Goal: Information Seeking & Learning: Understand process/instructions

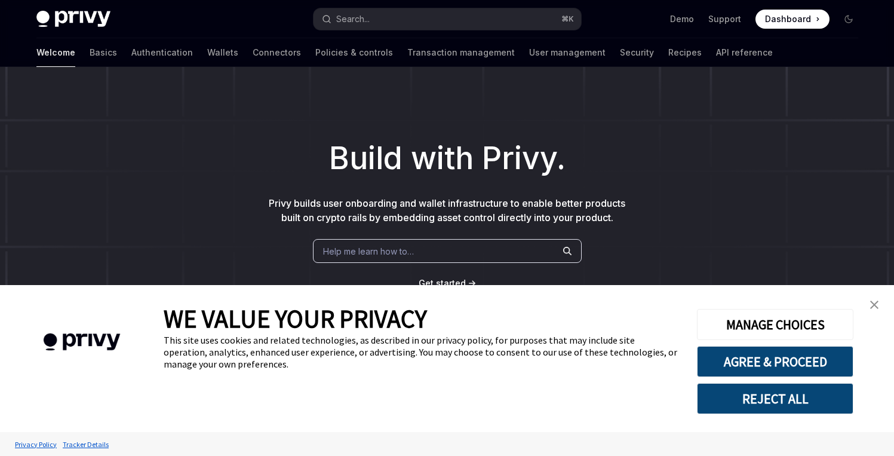
click at [776, 403] on button "REJECT ALL" at bounding box center [775, 398] width 156 height 31
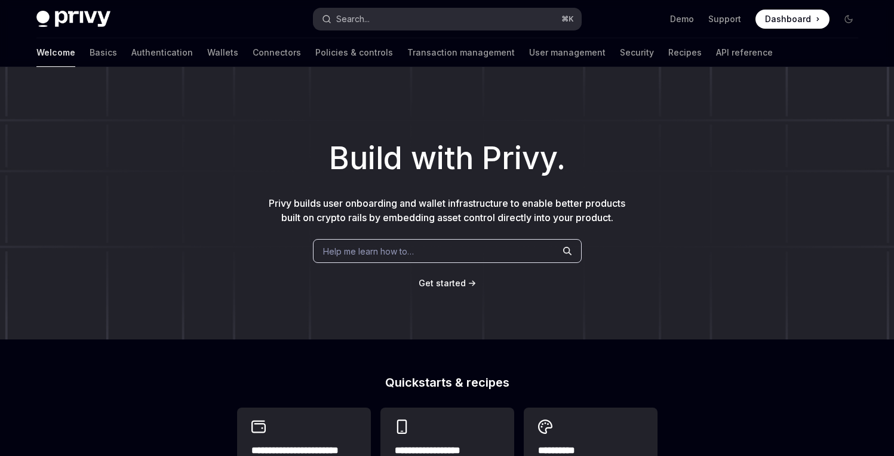
click at [401, 27] on button "Search... ⌘ K" at bounding box center [448, 18] width 268 height 21
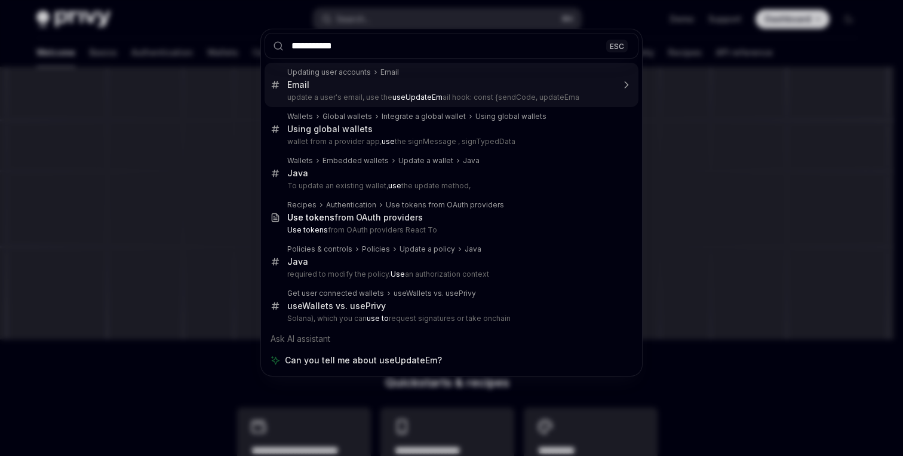
type input "**********"
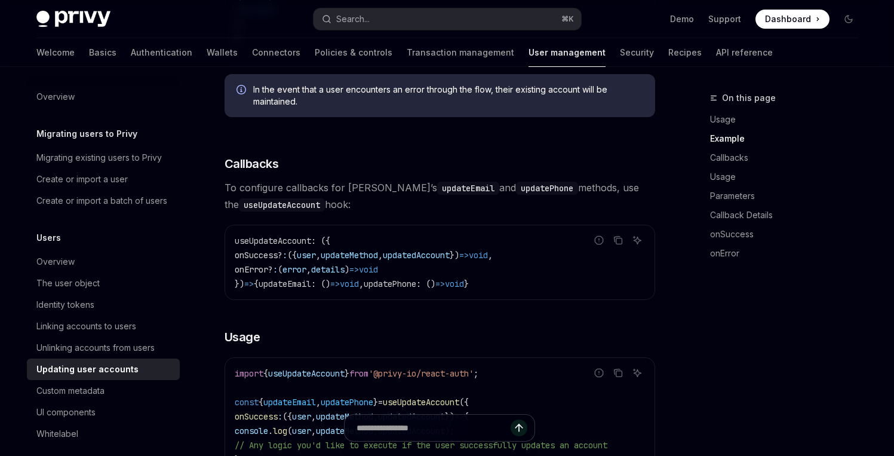
scroll to position [674, 0]
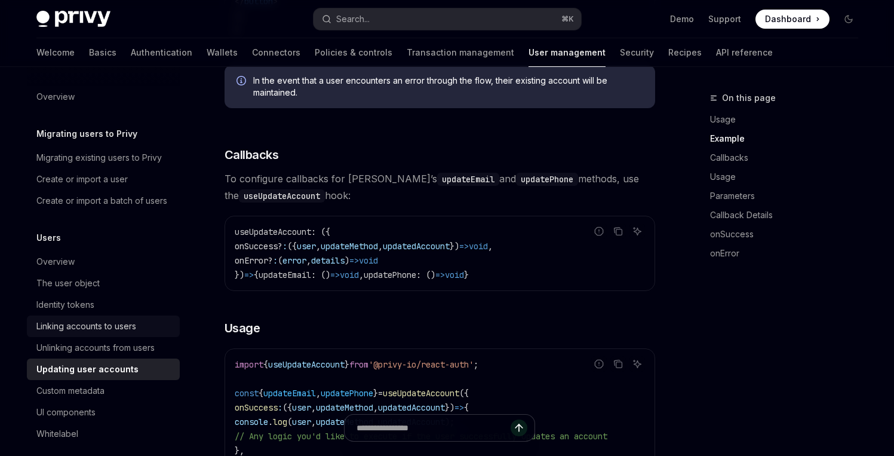
click at [125, 333] on div "Linking accounts to users" at bounding box center [86, 326] width 100 height 14
type textarea "*"
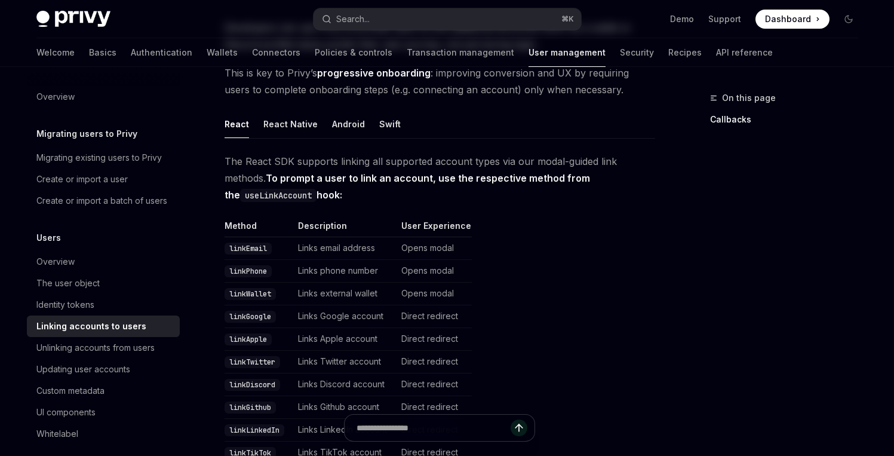
scroll to position [136, 0]
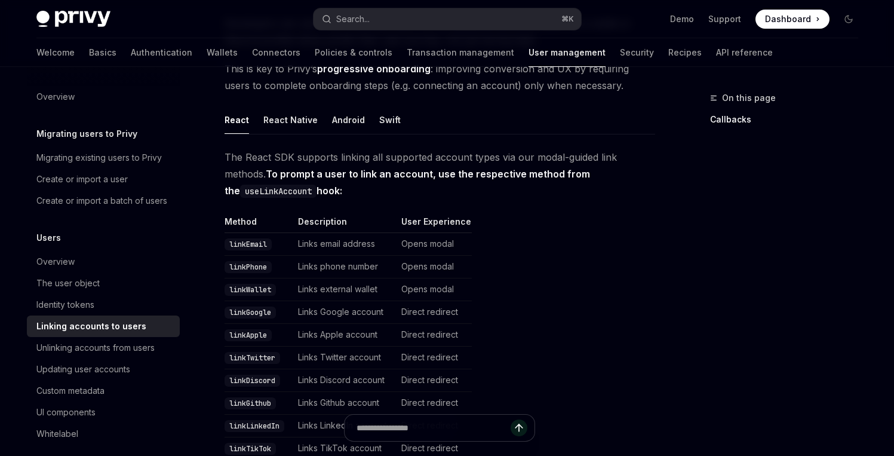
click at [244, 244] on code "linkEmail" at bounding box center [248, 244] width 47 height 12
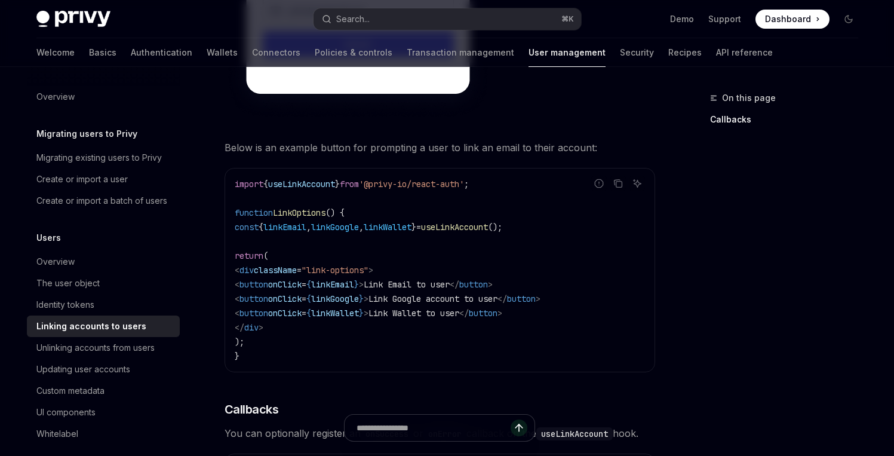
scroll to position [960, 0]
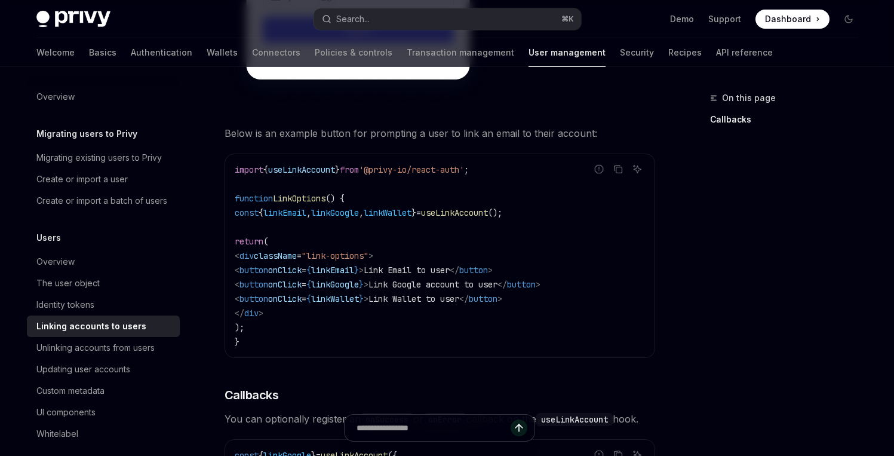
click at [306, 208] on span "linkEmail" at bounding box center [284, 212] width 43 height 11
copy span "linkEmail"
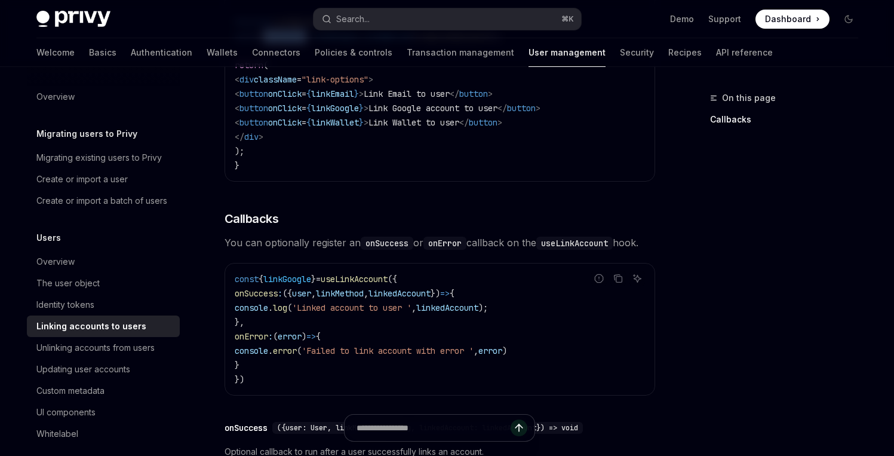
scroll to position [1146, 0]
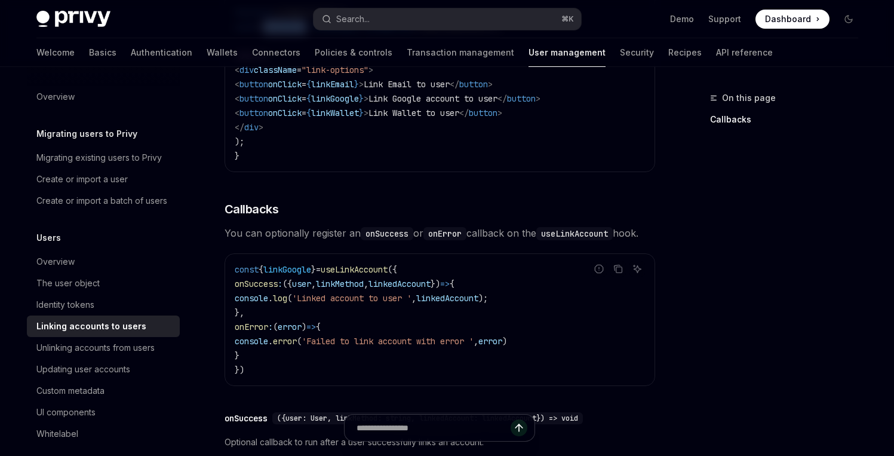
copy span "linkEmail"
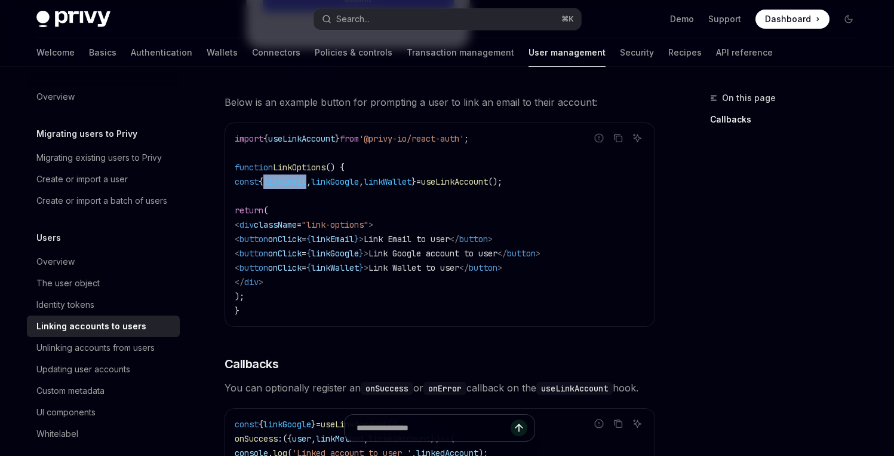
scroll to position [986, 0]
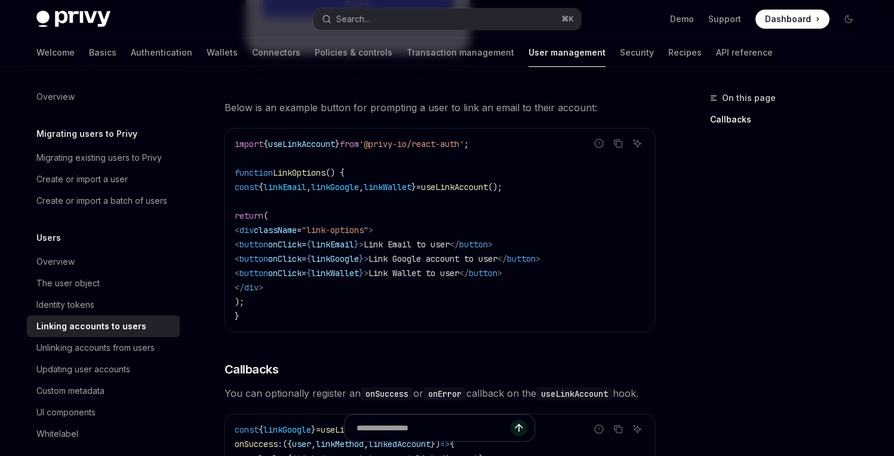
click at [488, 186] on span "useLinkAccount" at bounding box center [454, 187] width 67 height 11
copy span "useLinkAccount"
click at [488, 183] on span "useLinkAccount" at bounding box center [454, 187] width 67 height 11
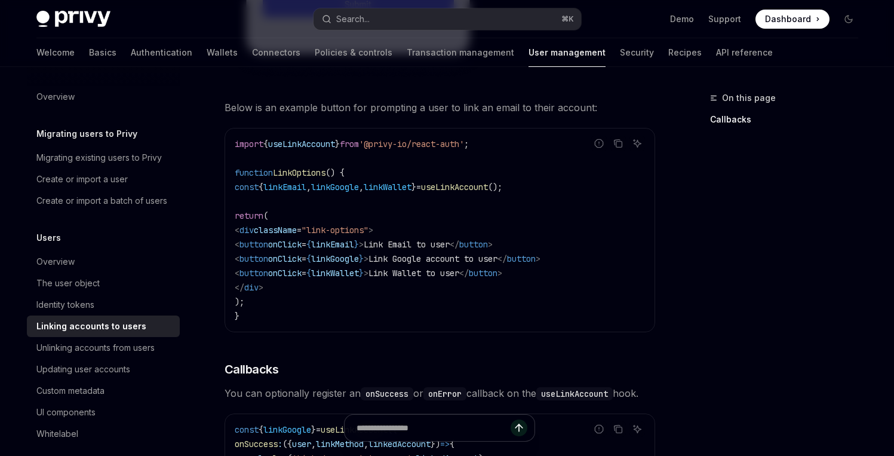
copy span "useLinkAccount"
